Goal: Task Accomplishment & Management: Manage account settings

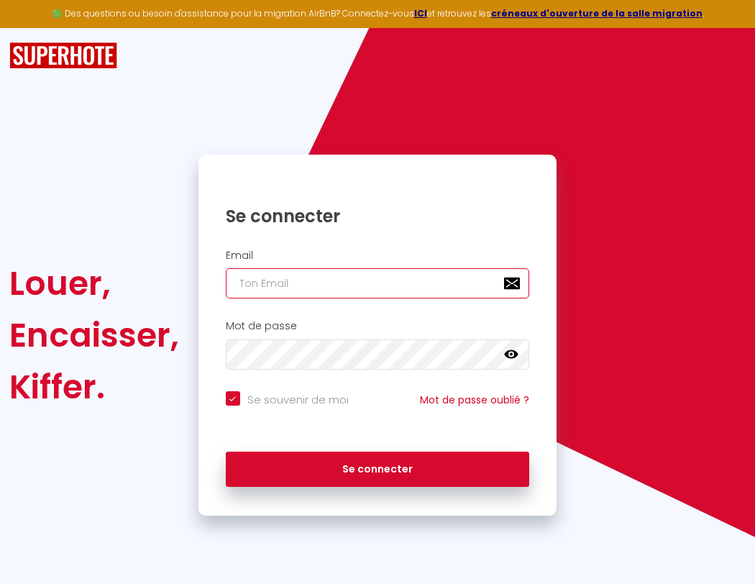
type input "s"
checkbox input "true"
type input "su"
checkbox input "true"
type input "sup"
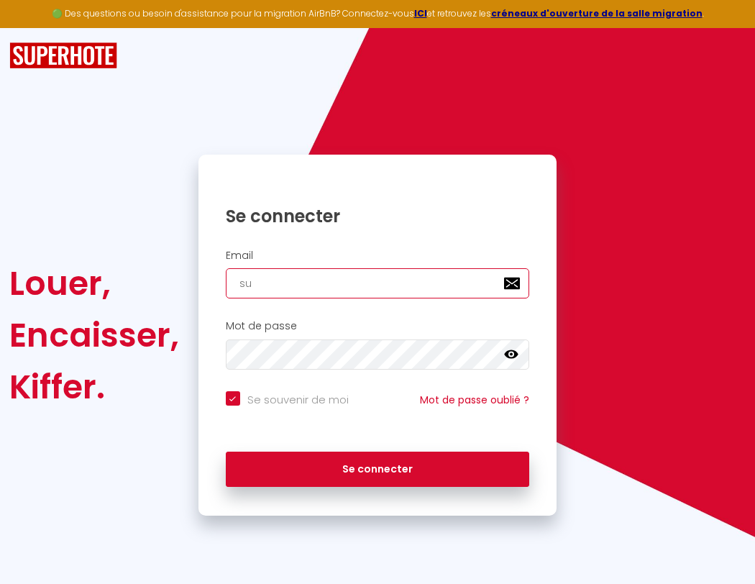
checkbox input "true"
type input "supe"
checkbox input "true"
type input "super"
checkbox input "true"
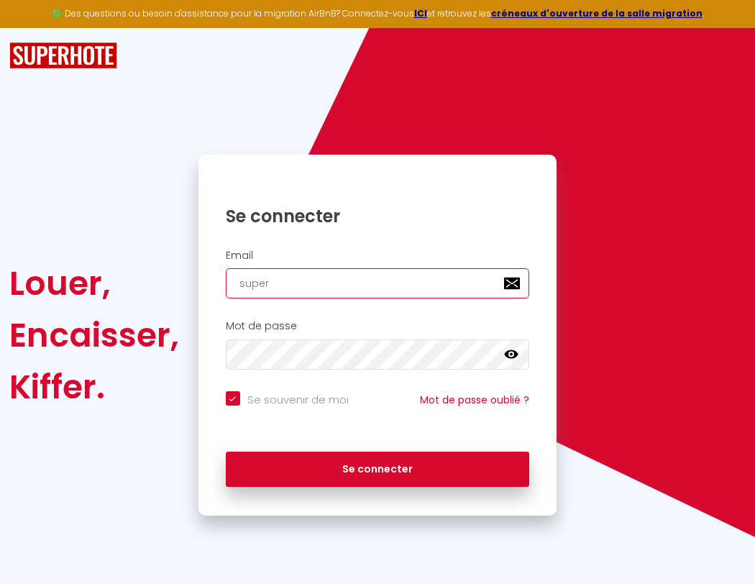
type input "superb"
checkbox input "true"
type input "superbo"
checkbox input "true"
type input "superbor"
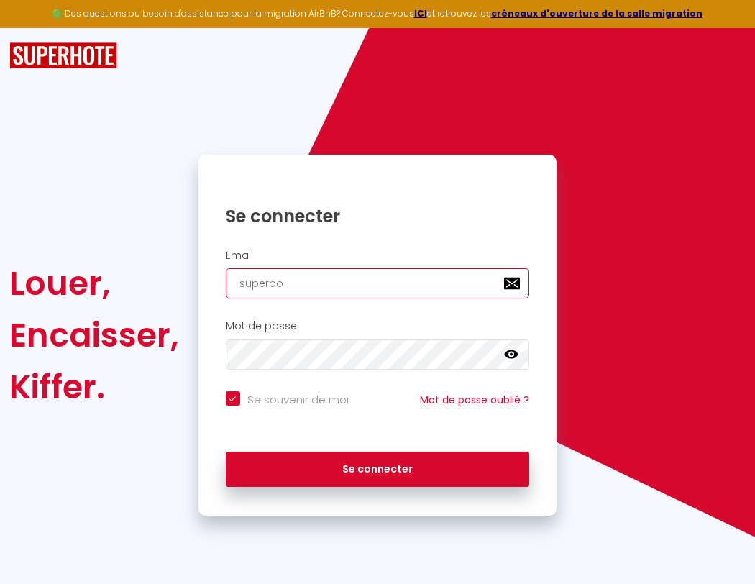
checkbox input "true"
type input "s"
checkbox input "true"
type input "superbord"
checkbox input "true"
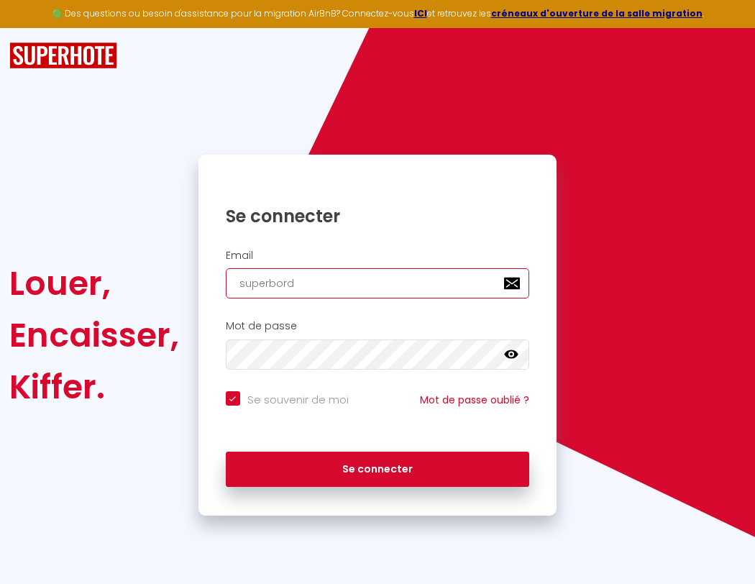
type input "su"
checkbox input "true"
type input "superborde"
checkbox input "true"
type input "sup"
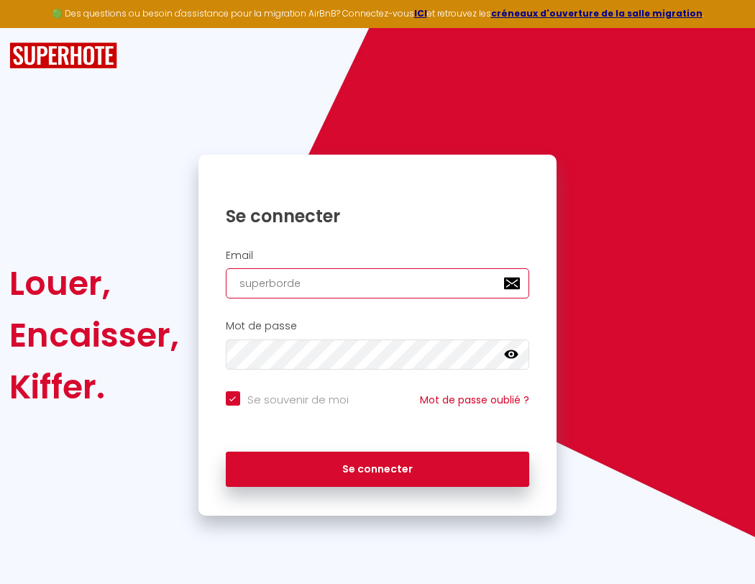
checkbox input "true"
type input "superbordea"
checkbox input "true"
type input "supe"
checkbox input "true"
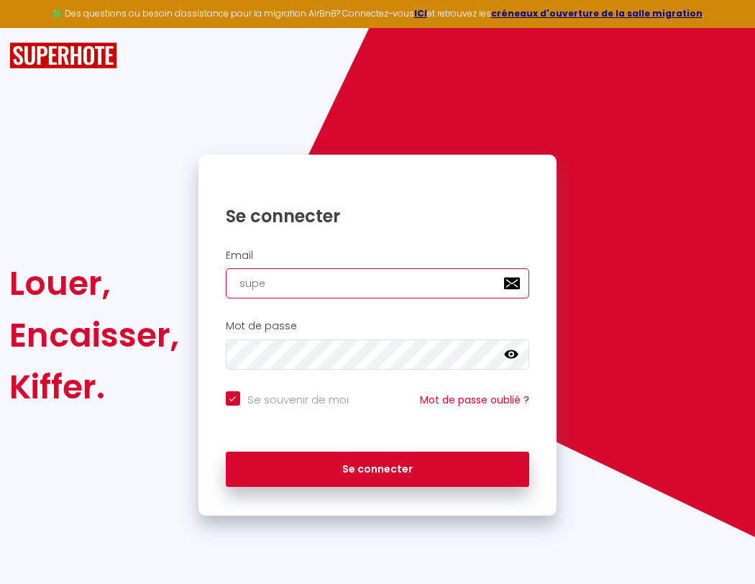
type input "superbordeau"
checkbox input "true"
type input "super"
checkbox input "true"
type input "superbordeaux"
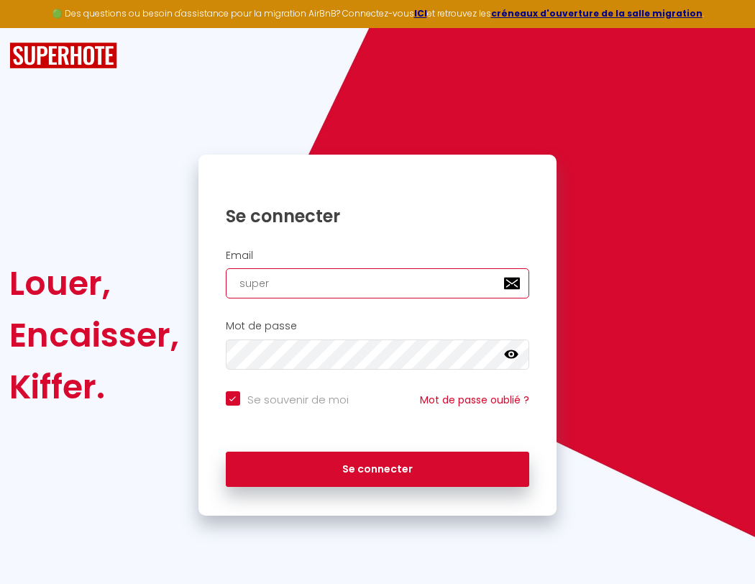
checkbox input "true"
type input "s"
checkbox input "true"
type input "superb"
checkbox input "true"
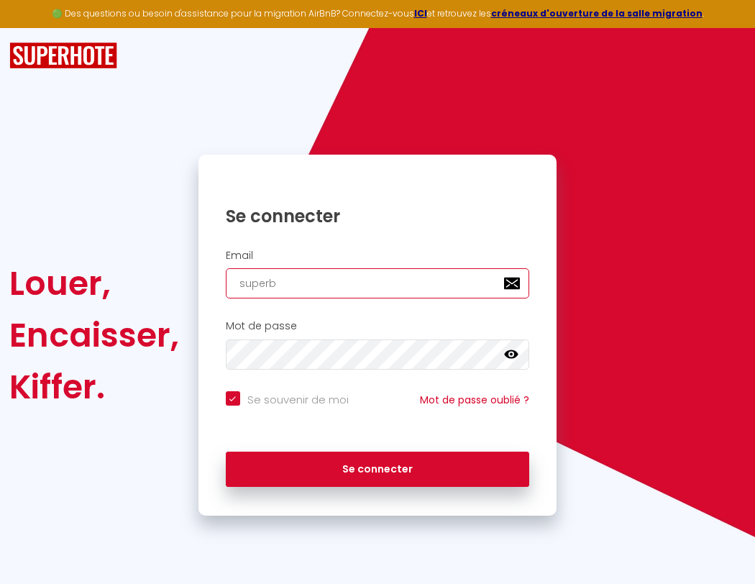
type input "superbordeaux@"
checkbox input "true"
type input "superbo"
checkbox input "true"
type input "superbordeaux@g"
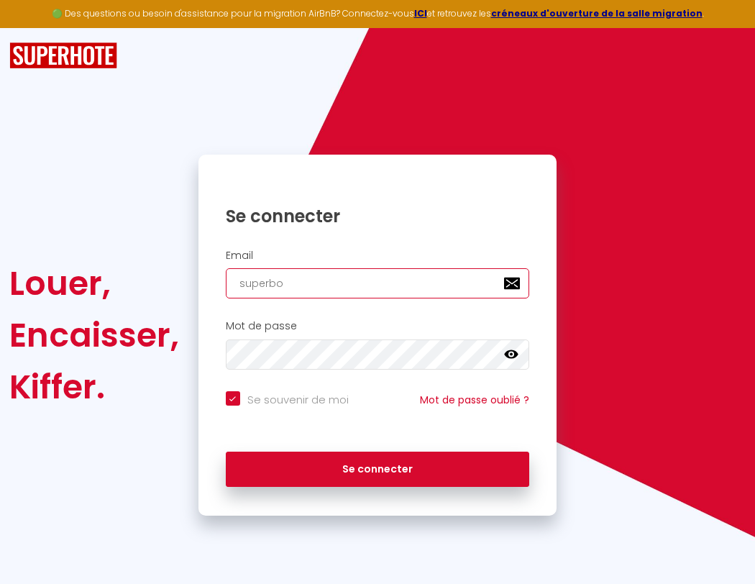
checkbox input "true"
type input "superbor"
checkbox input "true"
type input "superbordeaux@gm"
checkbox input "true"
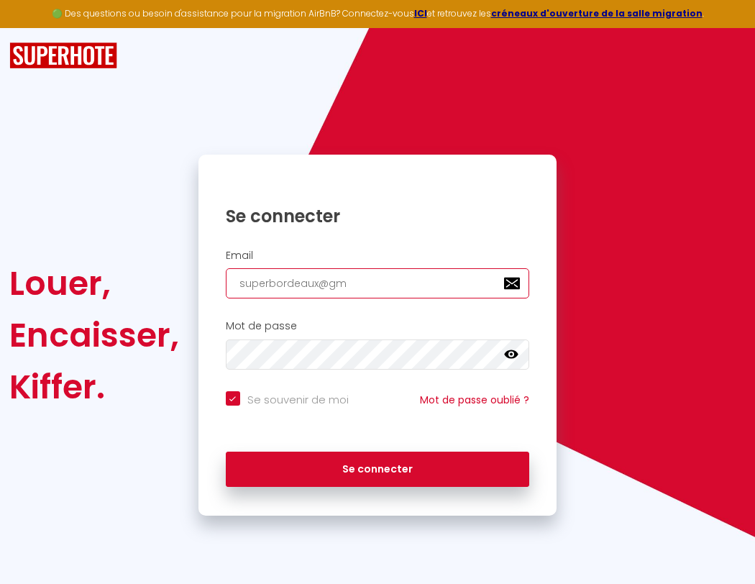
type input "superbord"
checkbox input "true"
type input "superbordeaux@gma"
checkbox input "true"
type input "superborde"
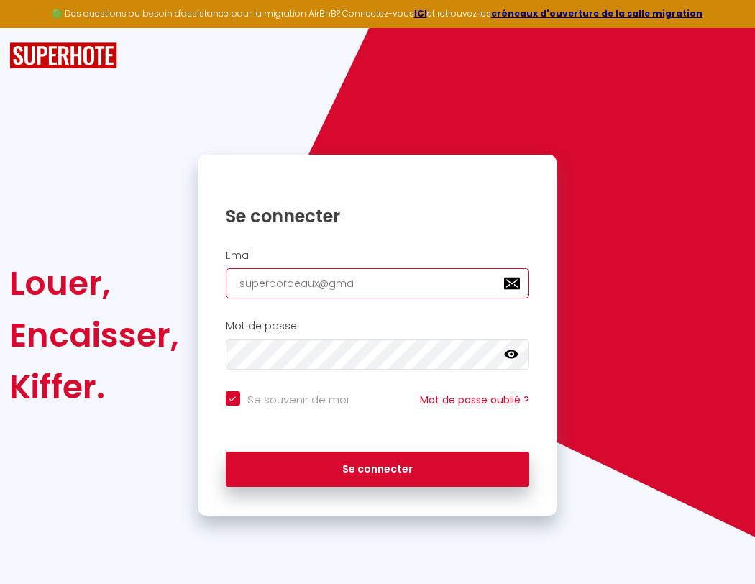
checkbox input "true"
type input "superbordeaux@gmai"
checkbox input "true"
type input "superbordea"
checkbox input "true"
